Goal: Transaction & Acquisition: Book appointment/travel/reservation

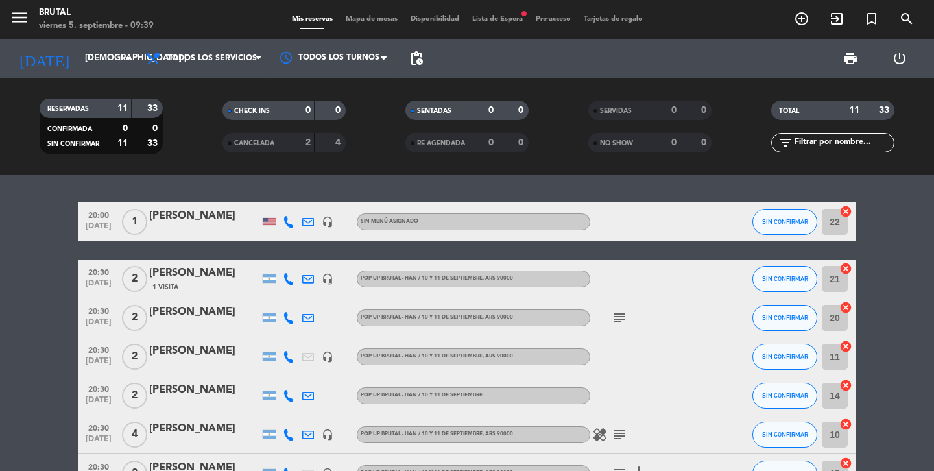
click at [501, 21] on span "Lista de Espera fiber_manual_record" at bounding box center [498, 19] width 64 height 7
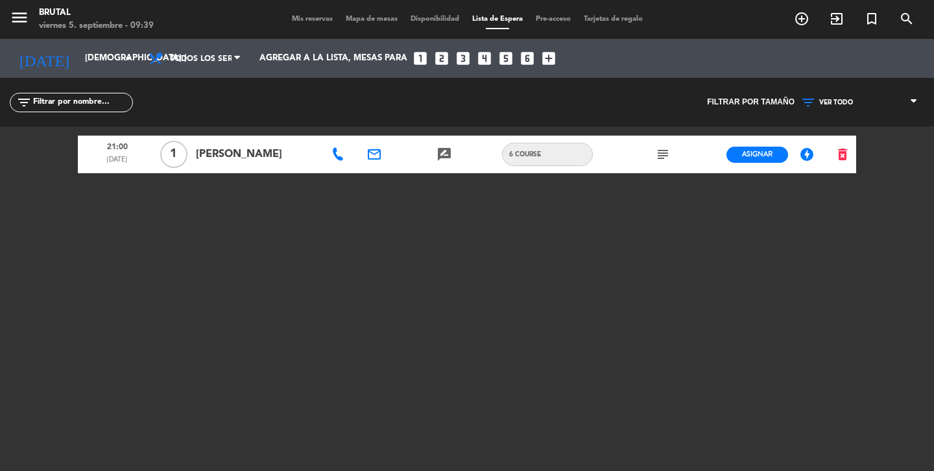
click at [313, 19] on span "Mis reservas" at bounding box center [312, 19] width 54 height 7
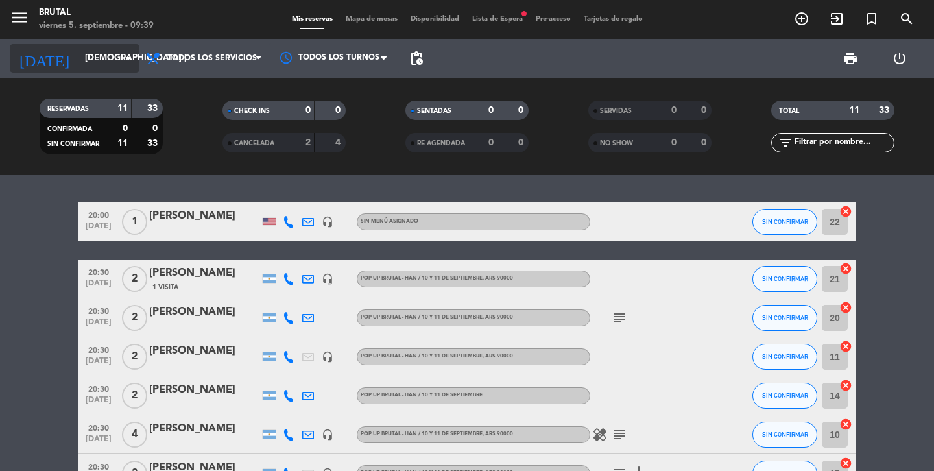
click at [79, 60] on input "[DEMOGRAPHIC_DATA] [DATE]" at bounding box center [135, 58] width 114 height 23
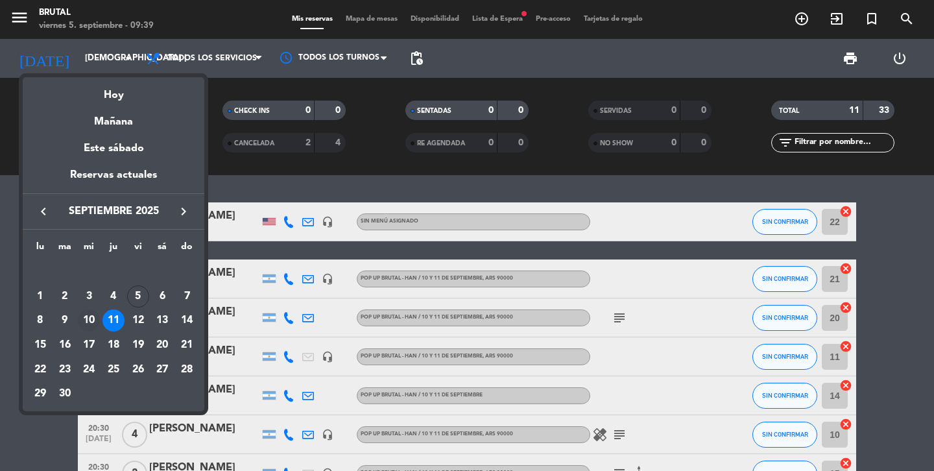
click at [89, 319] on div "10" at bounding box center [89, 320] width 22 height 22
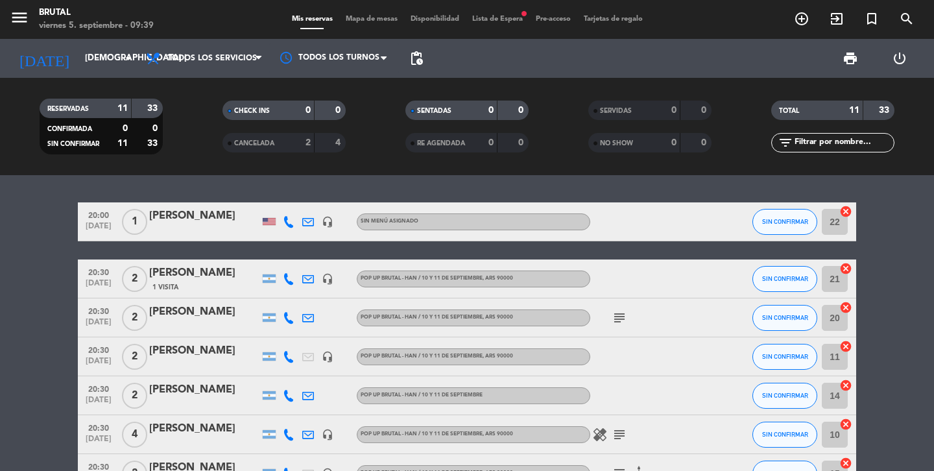
type input "mié. [DATE]"
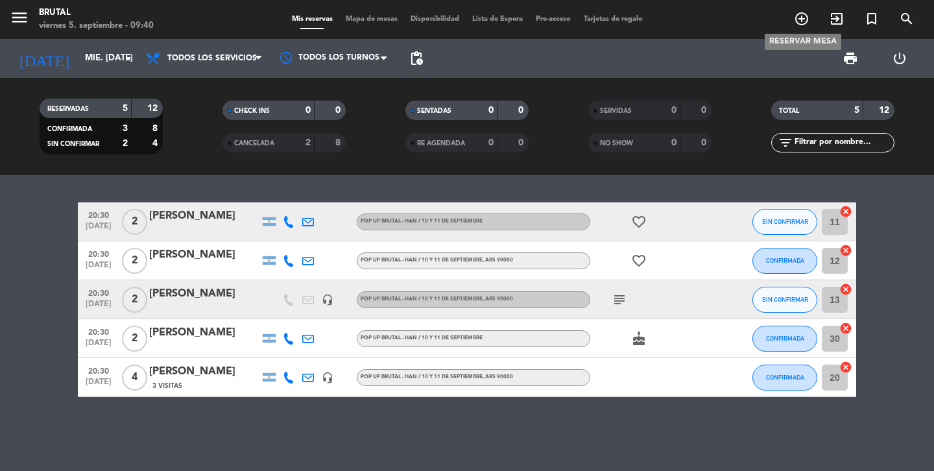
click at [802, 20] on icon "add_circle_outline" at bounding box center [802, 19] width 16 height 16
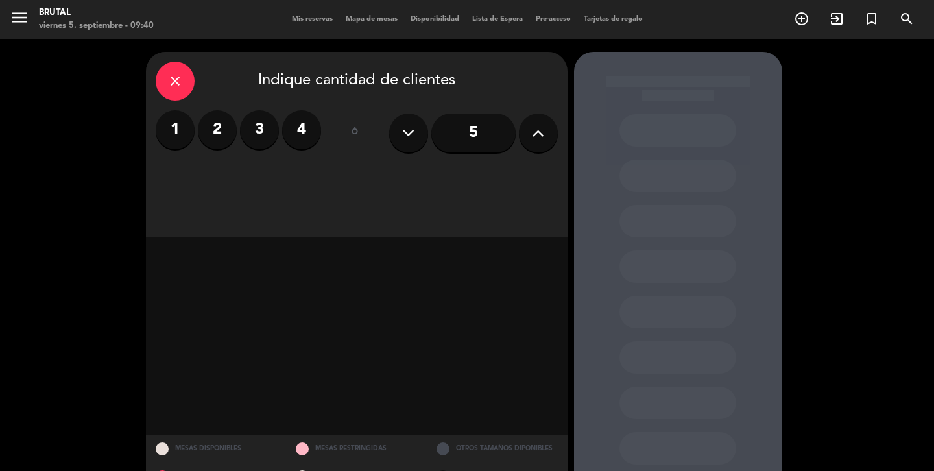
click at [264, 128] on label "3" at bounding box center [259, 129] width 39 height 39
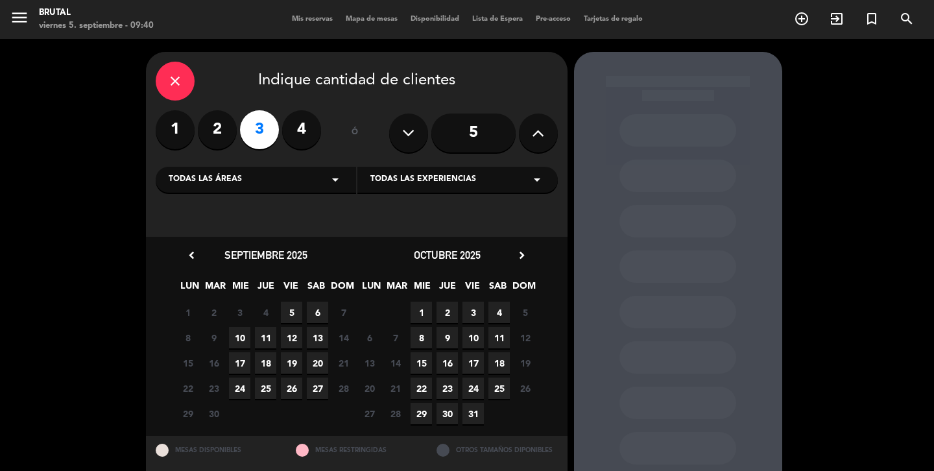
click at [243, 341] on span "10" at bounding box center [239, 337] width 21 height 21
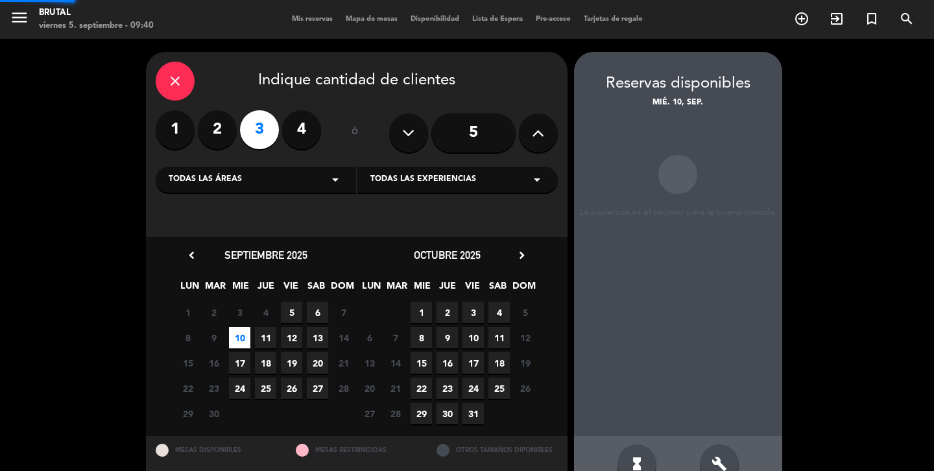
scroll to position [33, 0]
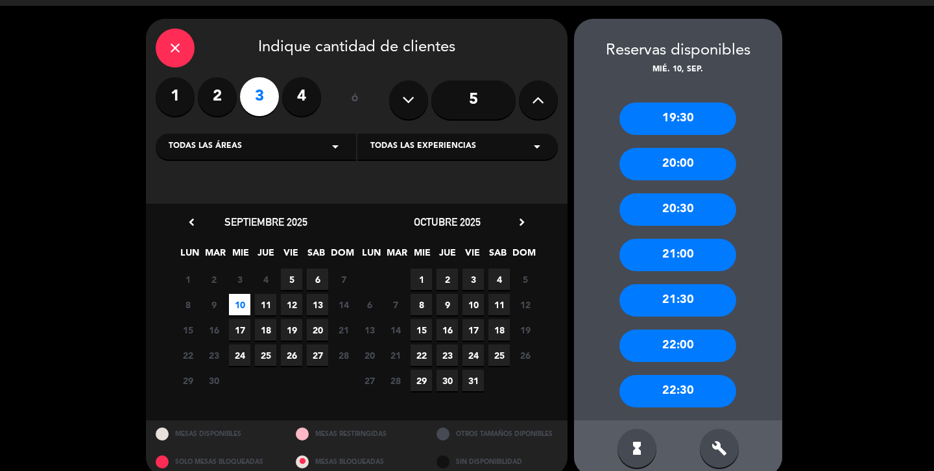
click at [686, 208] on div "20:30" at bounding box center [677, 209] width 117 height 32
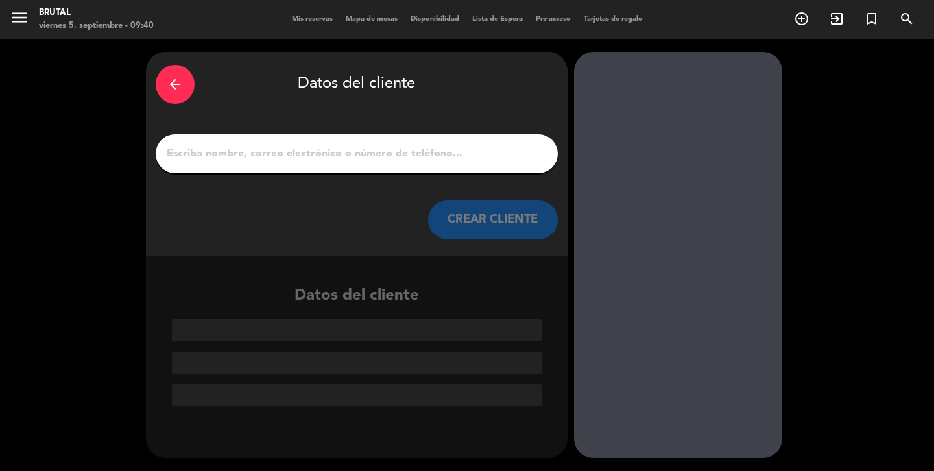
scroll to position [0, 0]
click at [428, 160] on input "1" at bounding box center [356, 154] width 383 height 18
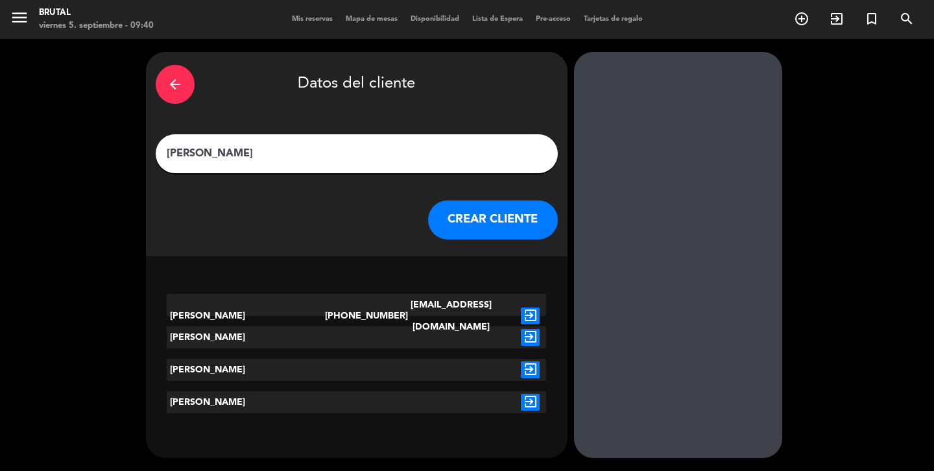
type input "[PERSON_NAME]"
click at [532, 307] on icon "exit_to_app" at bounding box center [530, 315] width 19 height 17
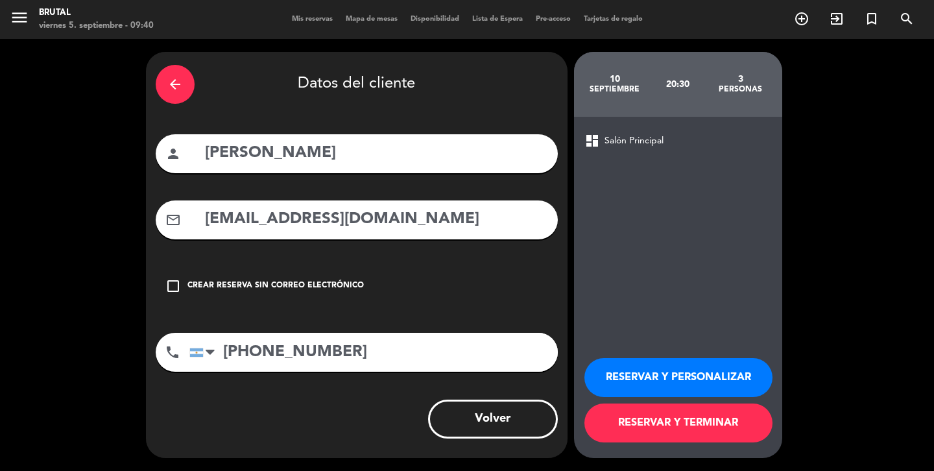
click at [646, 378] on button "RESERVAR Y PERSONALIZAR" at bounding box center [678, 377] width 188 height 39
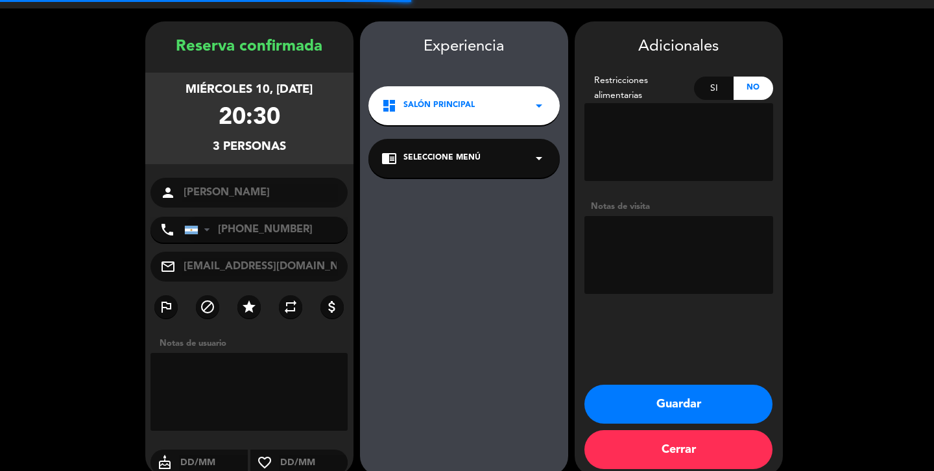
scroll to position [48, 0]
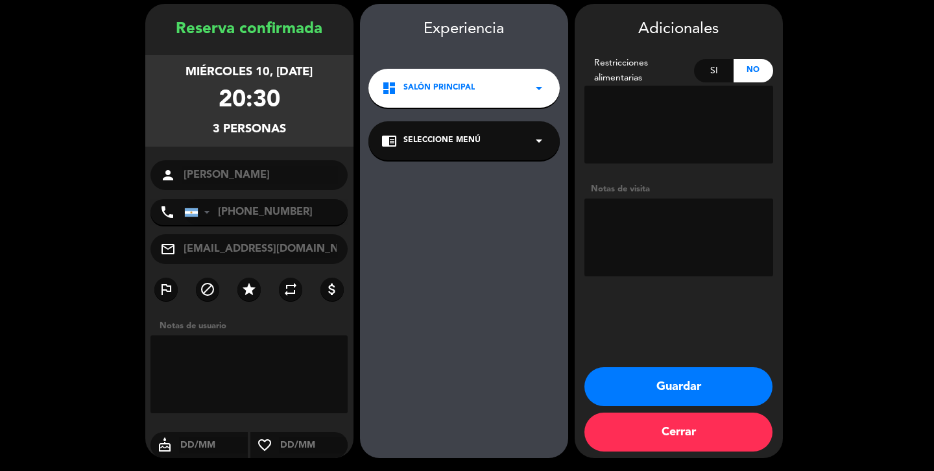
click at [475, 143] on span "Seleccione Menú" at bounding box center [441, 140] width 77 height 13
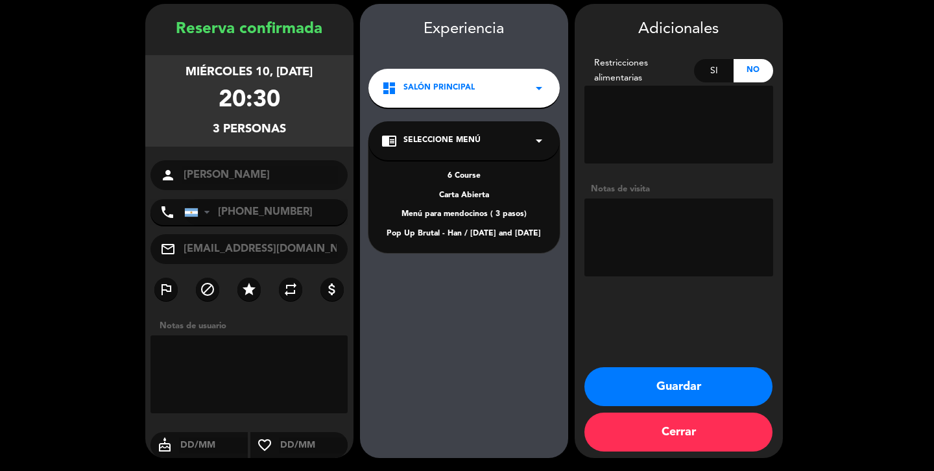
click at [453, 235] on div "Pop Up Brutal - Han / [DATE] and [DATE]" at bounding box center [463, 234] width 165 height 13
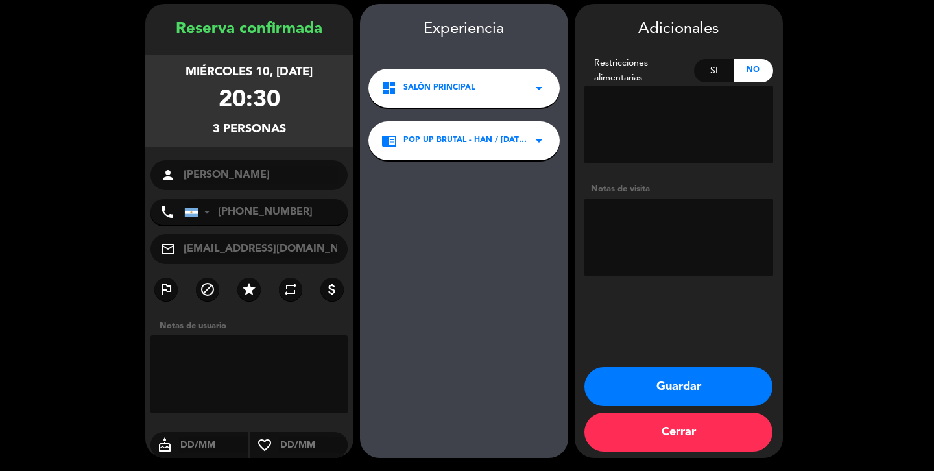
click at [654, 387] on button "Guardar" at bounding box center [678, 386] width 188 height 39
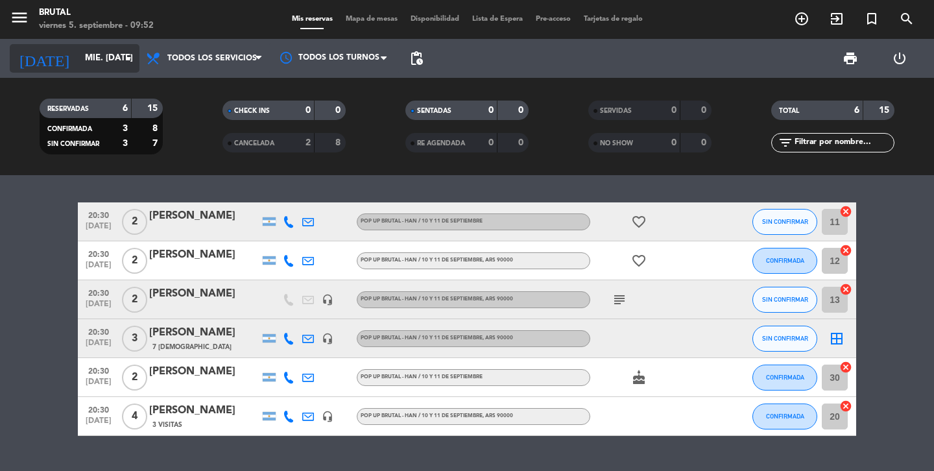
click at [78, 57] on input "mié. [DATE]" at bounding box center [135, 58] width 114 height 23
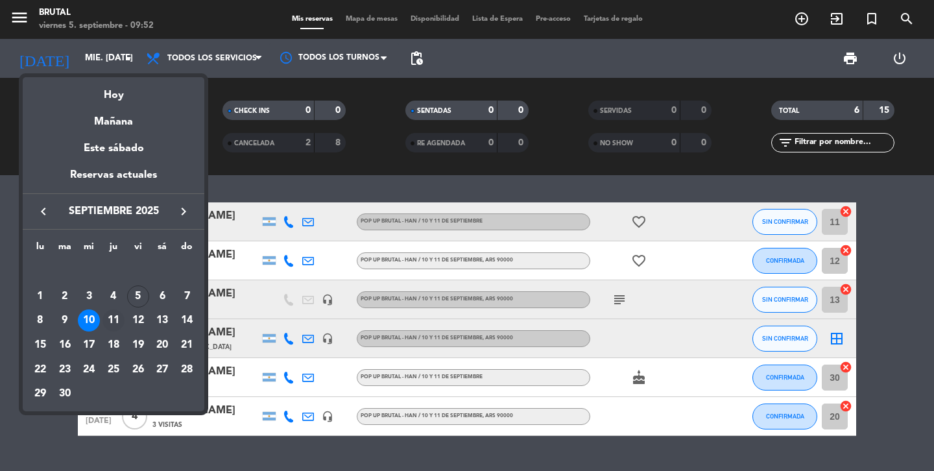
click at [112, 324] on div "11" at bounding box center [113, 320] width 22 height 22
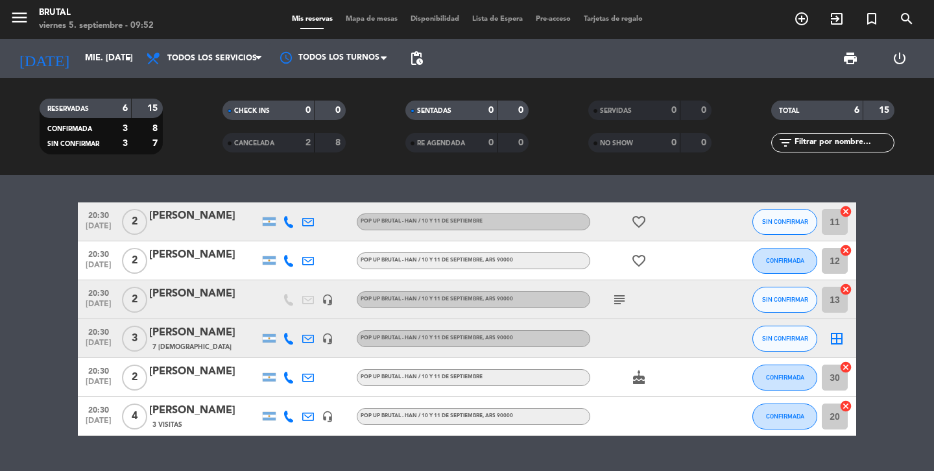
type input "[DEMOGRAPHIC_DATA] [DATE]"
